Goal: Task Accomplishment & Management: Manage account settings

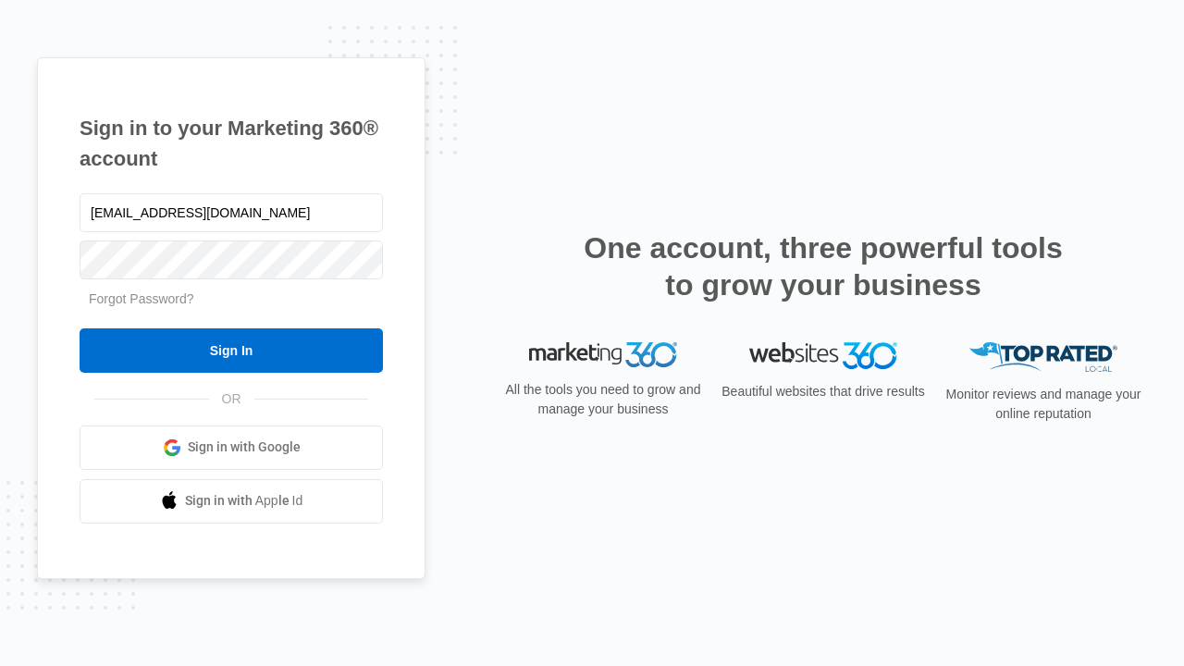
type input "dankie614@gmail.com"
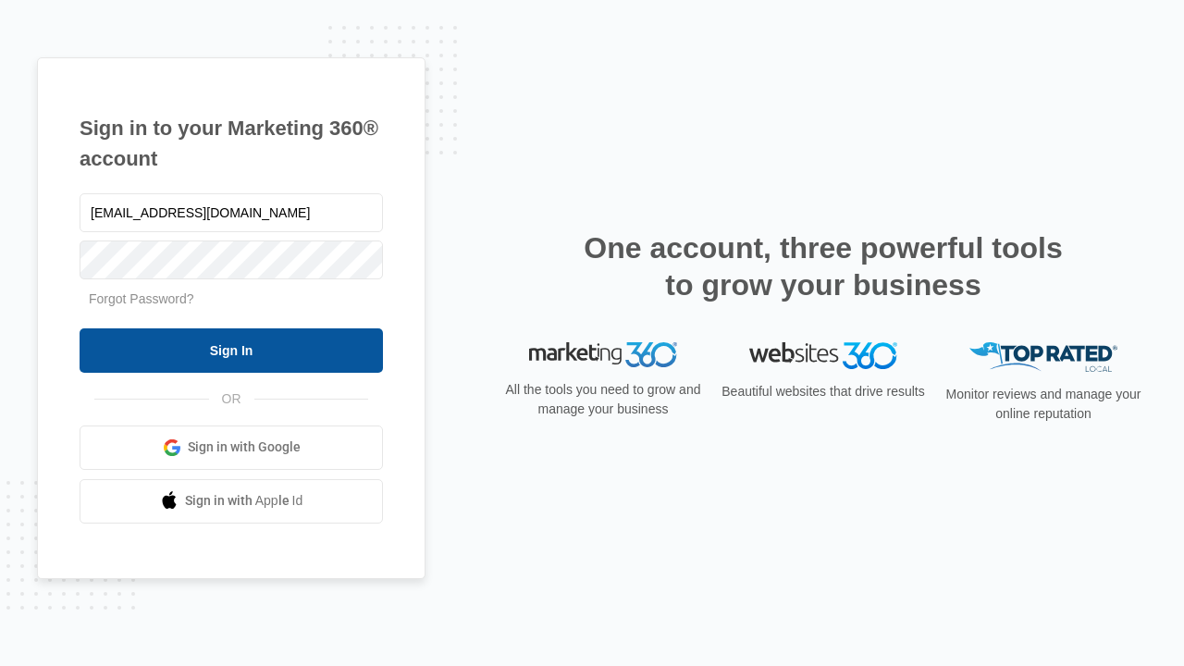
click at [231, 350] on input "Sign In" at bounding box center [231, 350] width 303 height 44
